Goal: Book appointment/travel/reservation

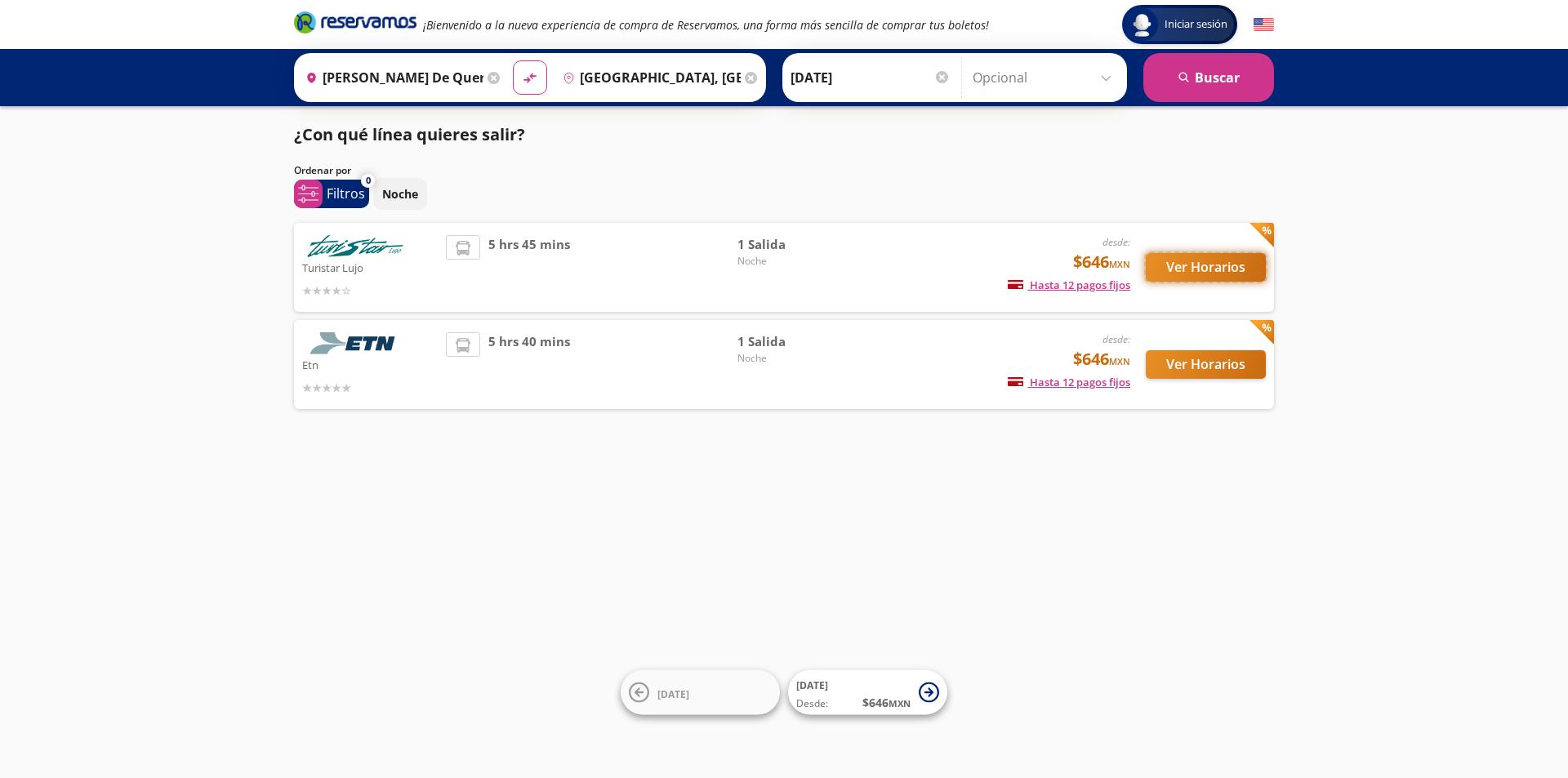
click at [1190, 270] on button "Ver Horarios" at bounding box center [1206, 268] width 120 height 29
click at [1231, 366] on button "Ver Horarios" at bounding box center [1206, 365] width 120 height 29
